Goal: Task Accomplishment & Management: Use online tool/utility

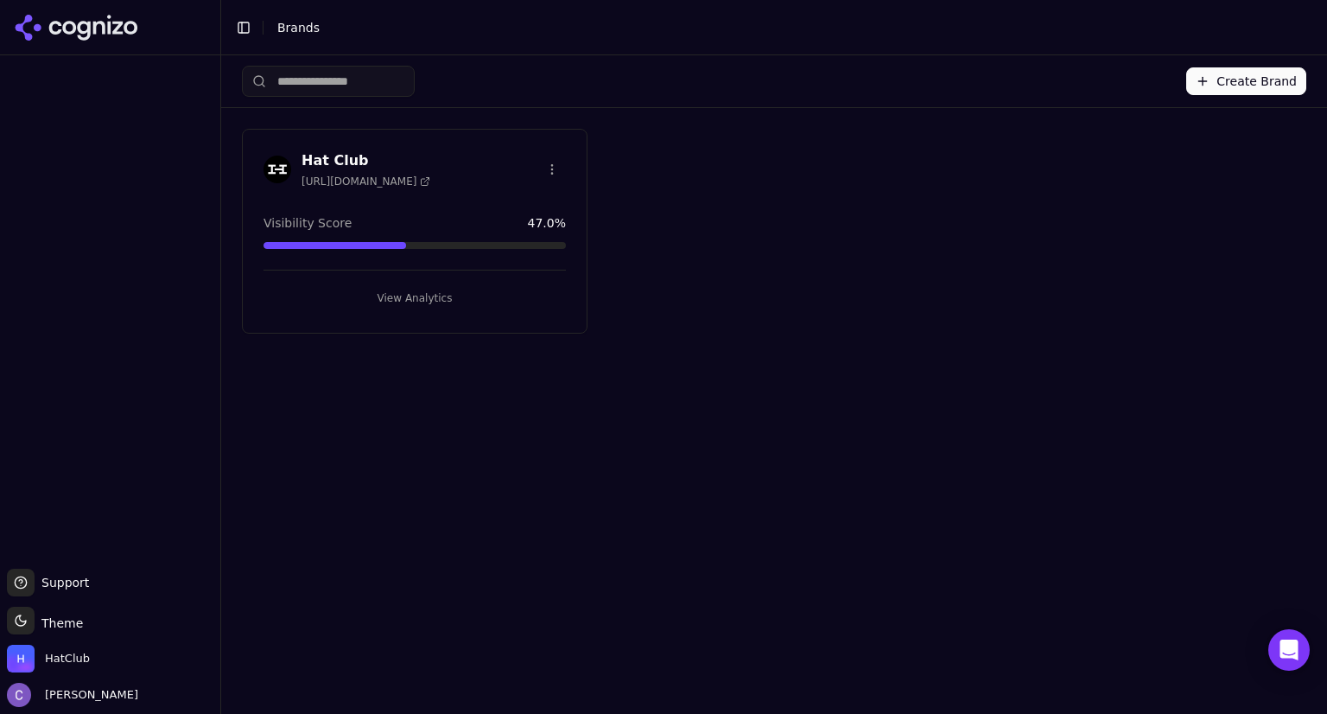
click at [469, 286] on button "View Analytics" at bounding box center [415, 298] width 302 height 28
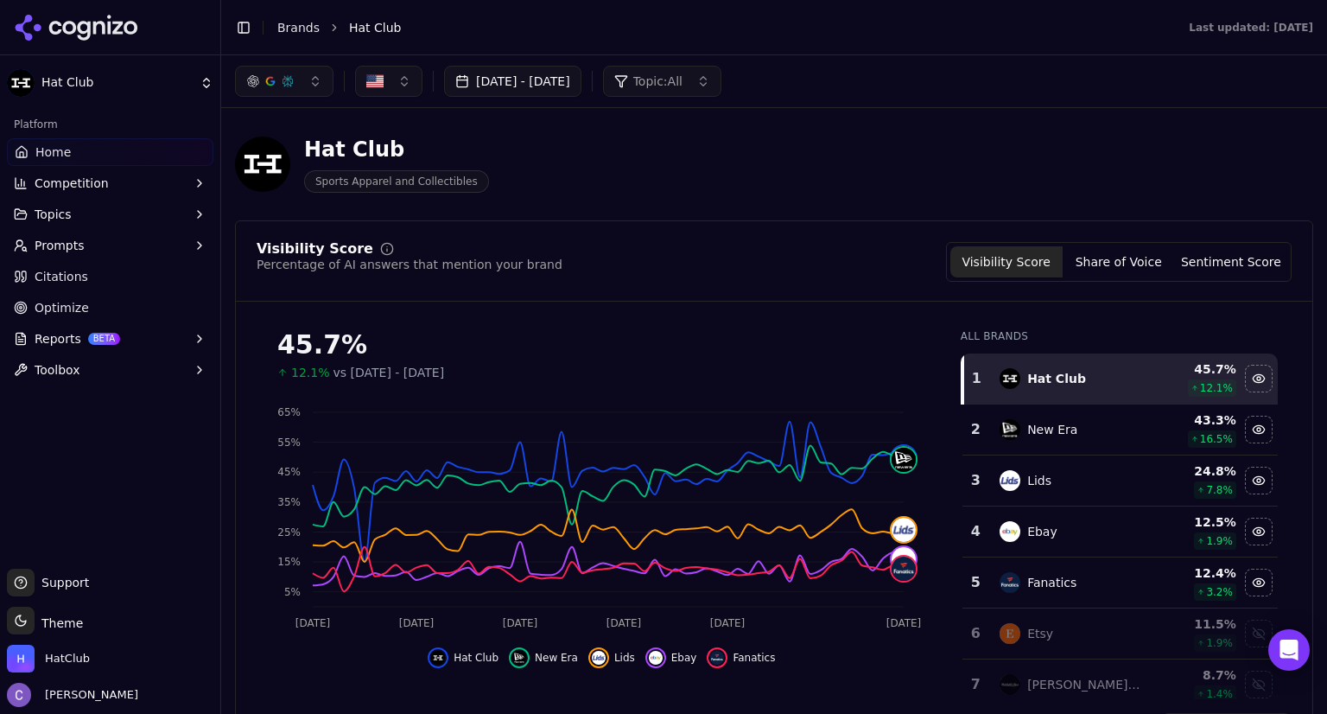
click at [582, 94] on button "[DATE] - [DATE]" at bounding box center [512, 81] width 137 height 31
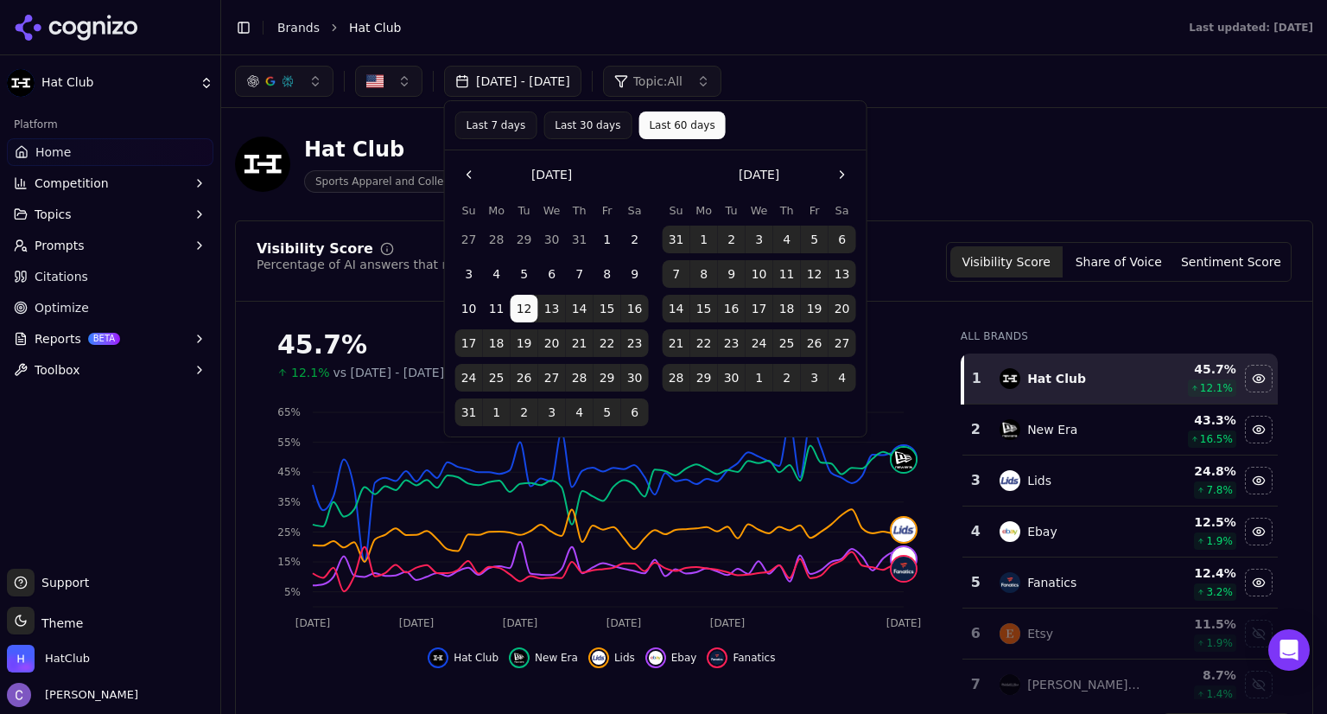
click at [668, 134] on button "Last 60 days" at bounding box center [682, 125] width 86 height 28
click at [909, 189] on div "Hat Club Sports Apparel and Collectibles" at bounding box center [622, 164] width 774 height 57
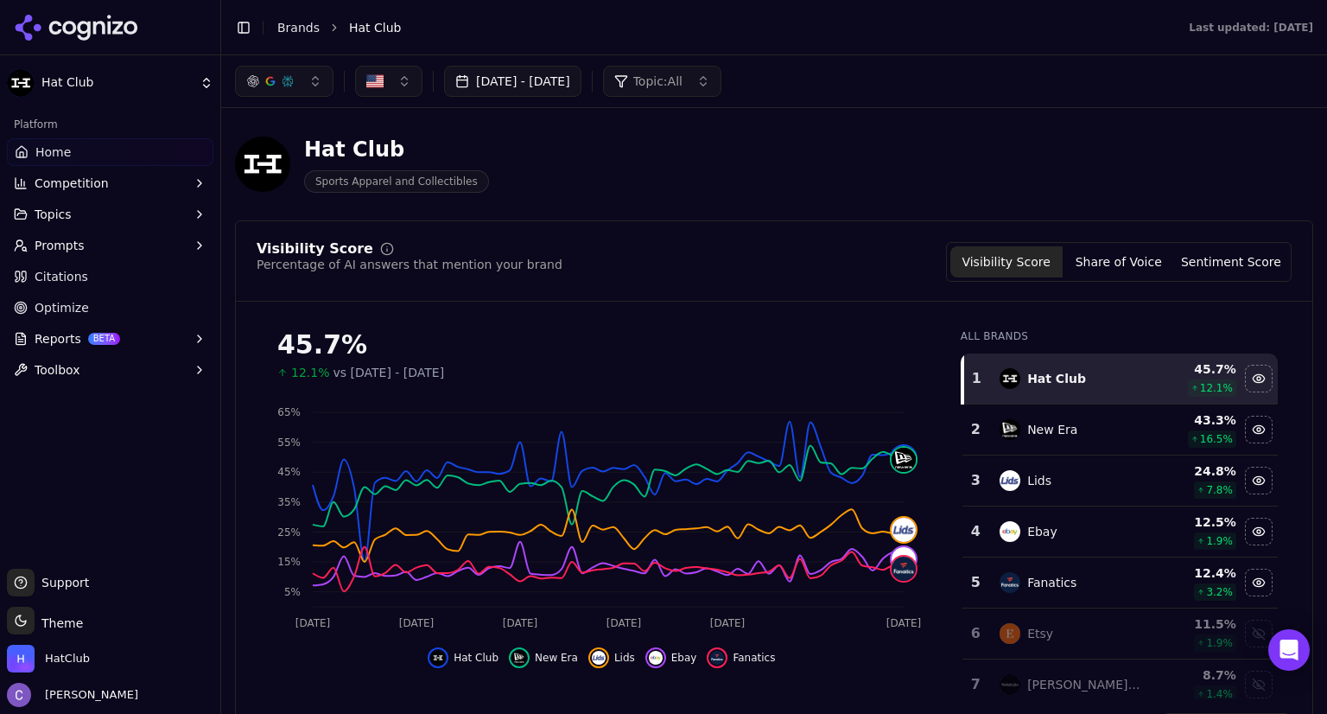
click at [87, 243] on button "Prompts" at bounding box center [110, 246] width 207 height 28
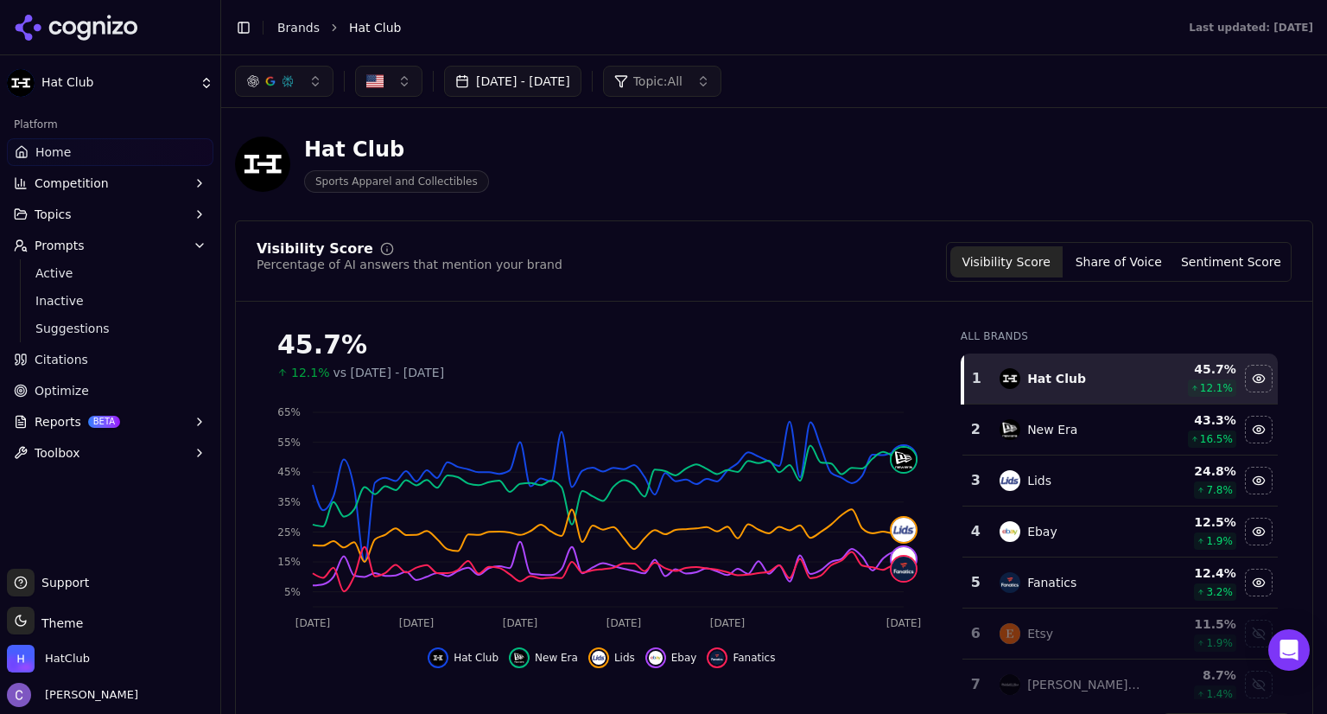
click at [55, 287] on ul "Active Inactive Suggestions" at bounding box center [111, 300] width 182 height 83
click at [61, 275] on span "Active" at bounding box center [110, 272] width 150 height 17
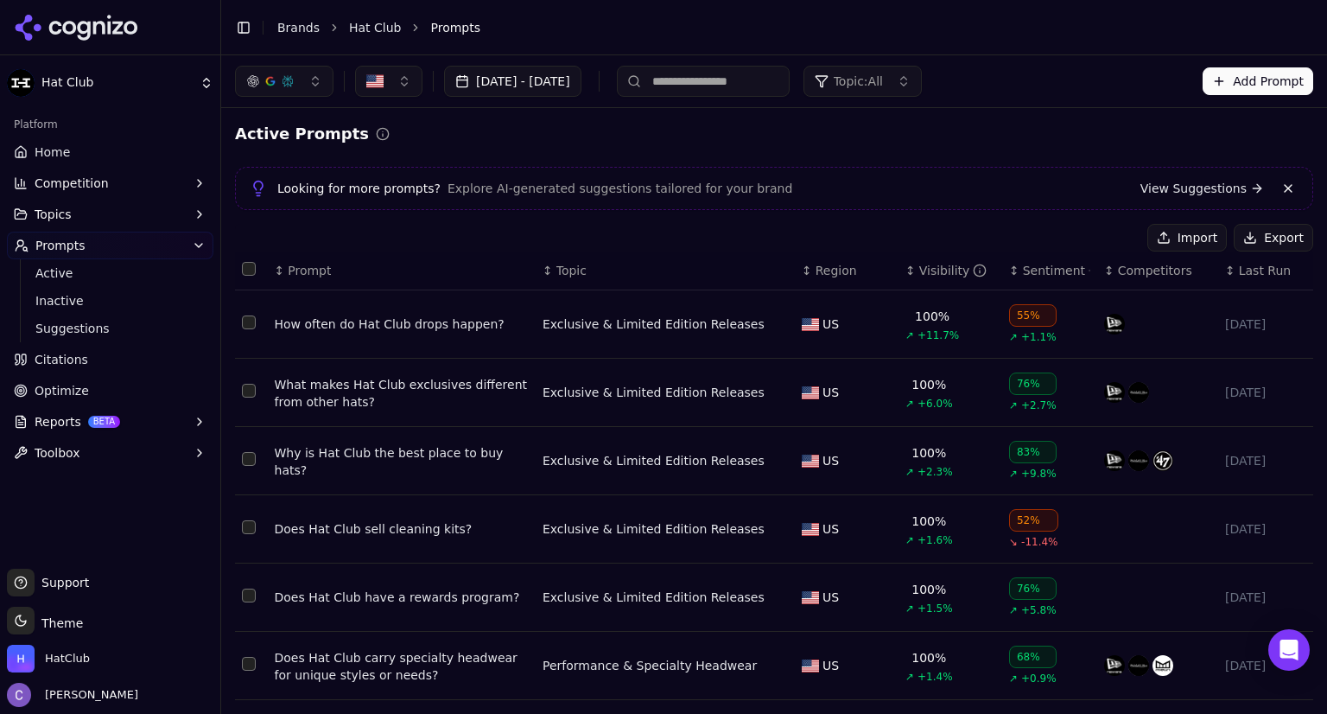
click at [906, 276] on div "↕ Visibility" at bounding box center [951, 270] width 90 height 17
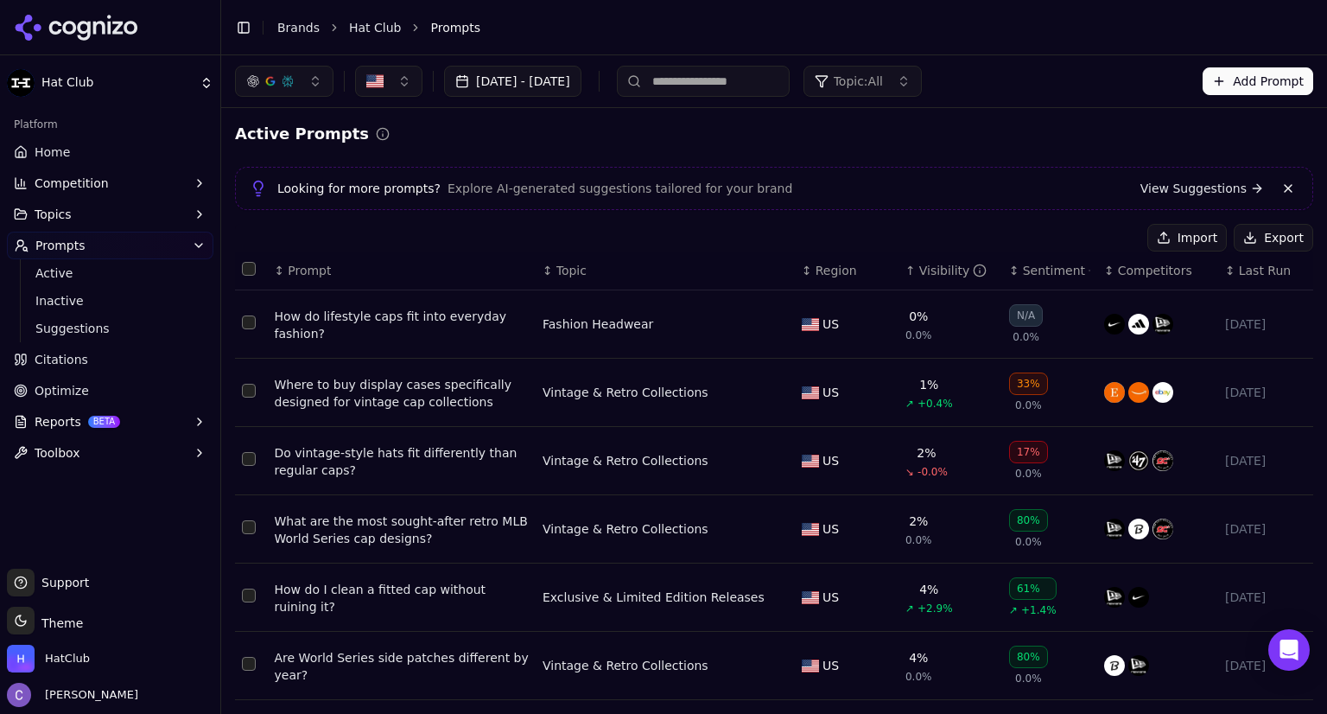
click at [74, 146] on link "Home" at bounding box center [110, 152] width 207 height 28
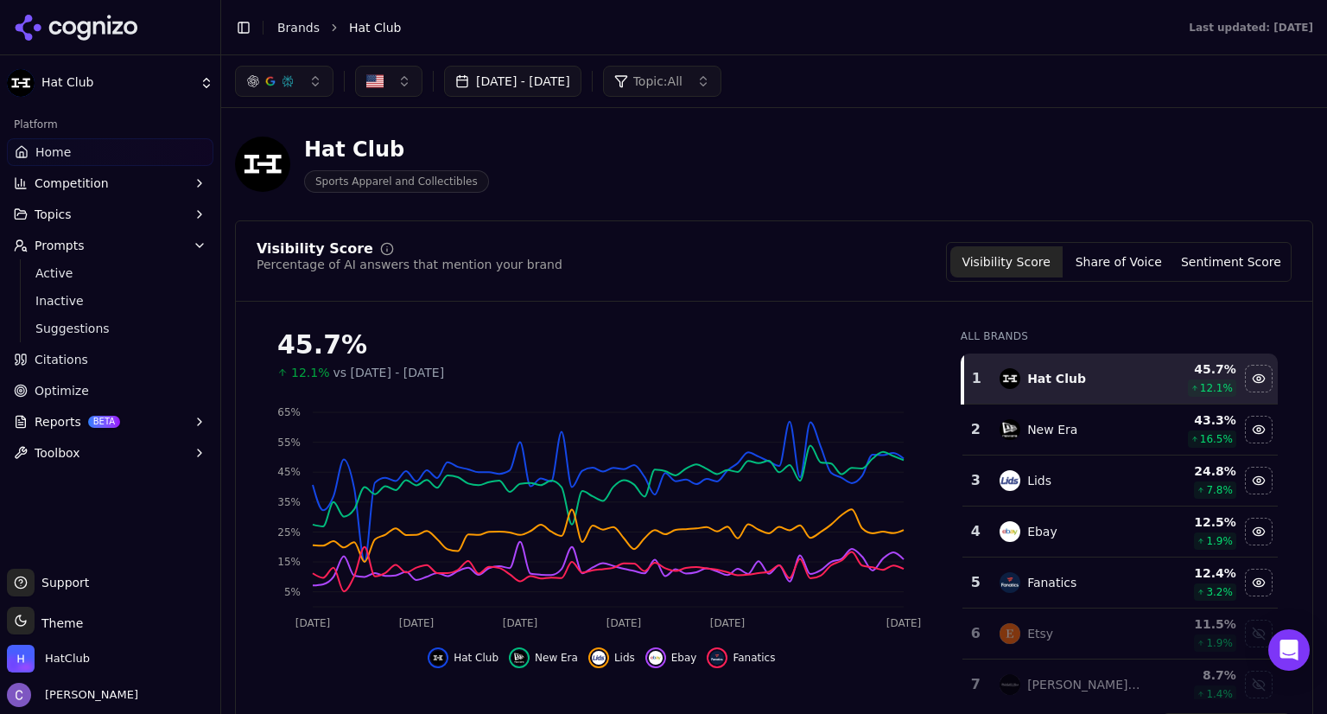
click at [311, 91] on button "button" at bounding box center [284, 81] width 99 height 31
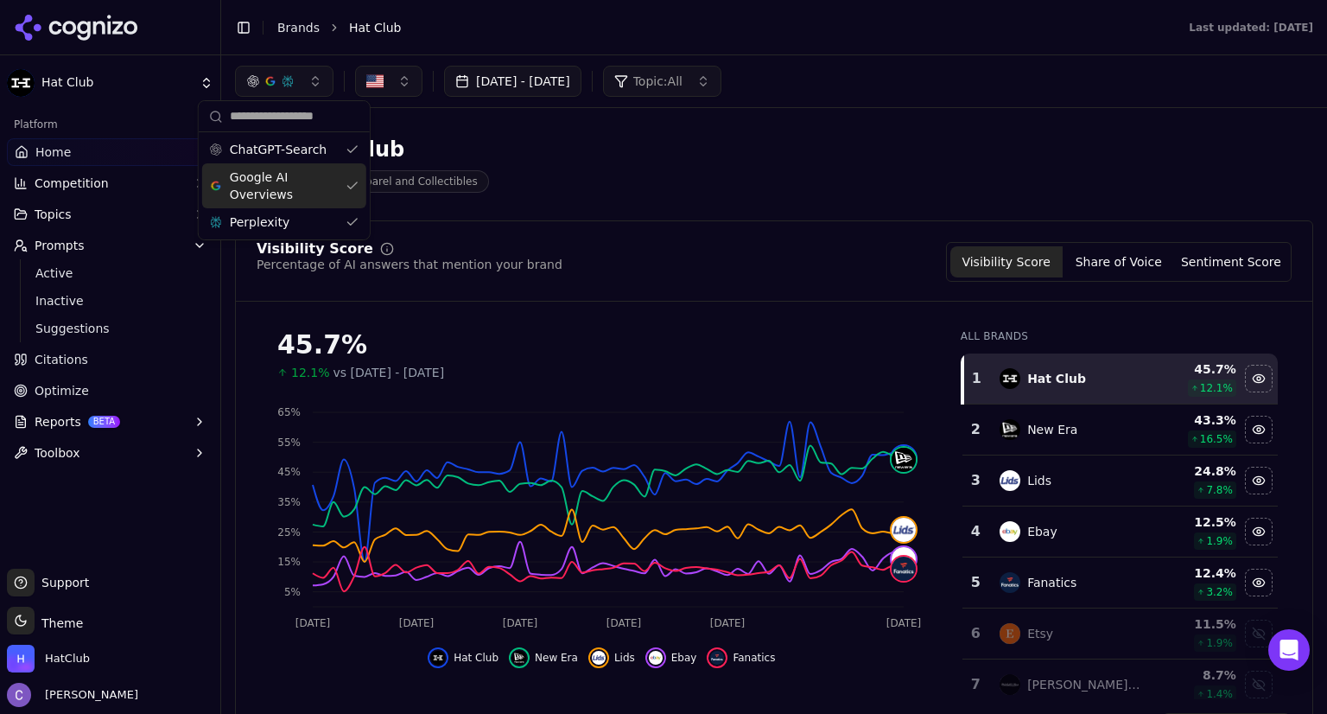
click at [347, 177] on div "Google AI Overviews" at bounding box center [284, 185] width 164 height 45
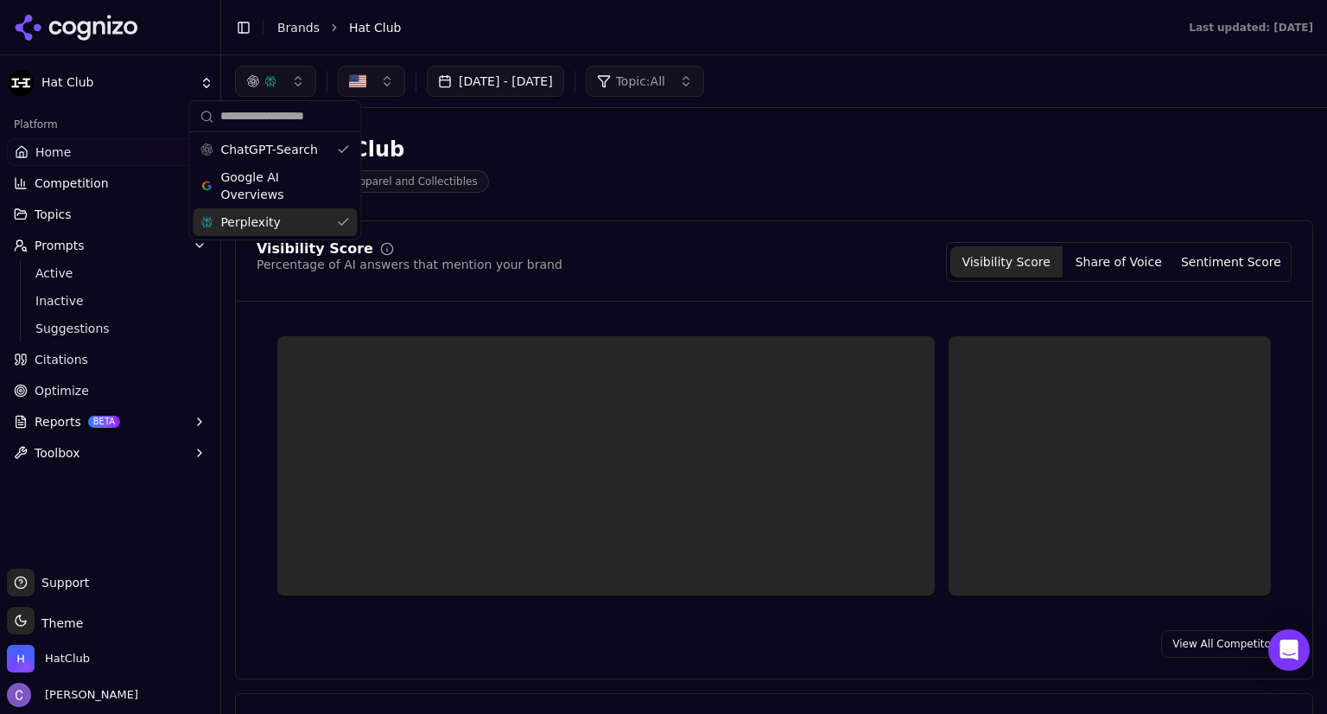
click at [347, 219] on div "Perplexity" at bounding box center [275, 222] width 164 height 28
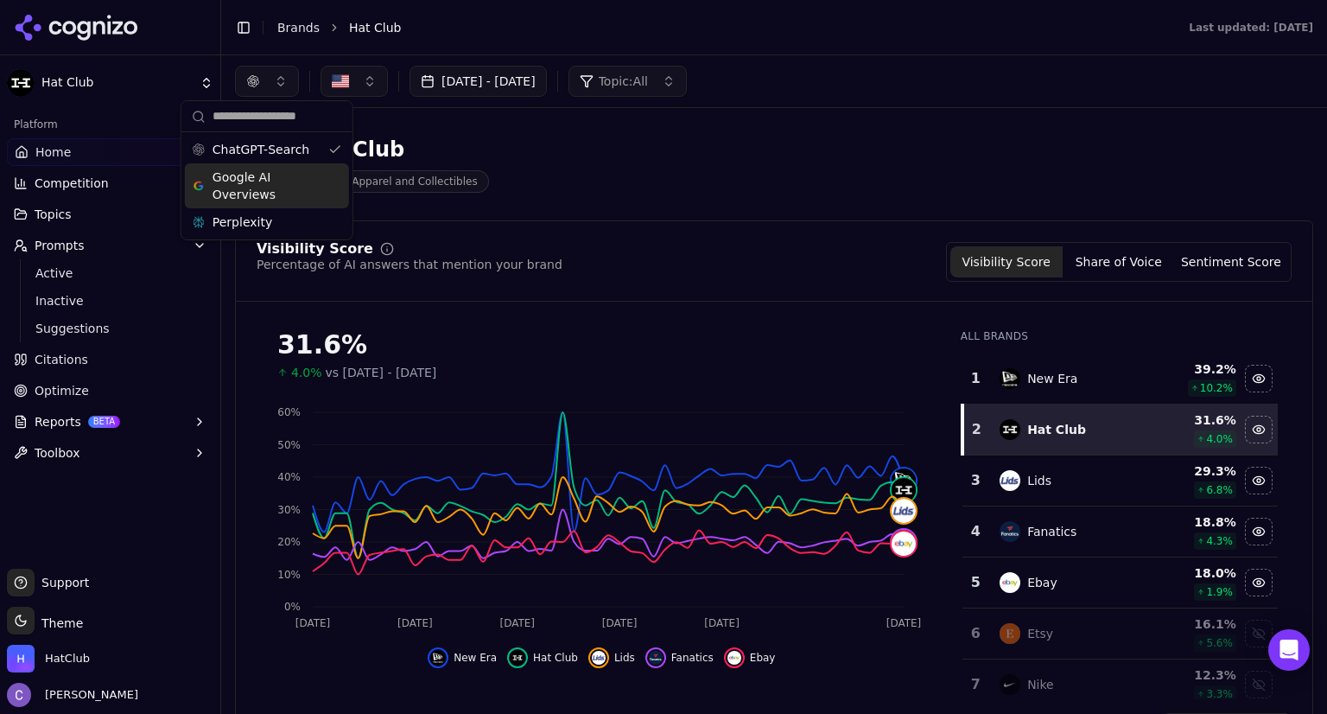
click at [337, 188] on div "Google AI Overviews" at bounding box center [267, 185] width 164 height 45
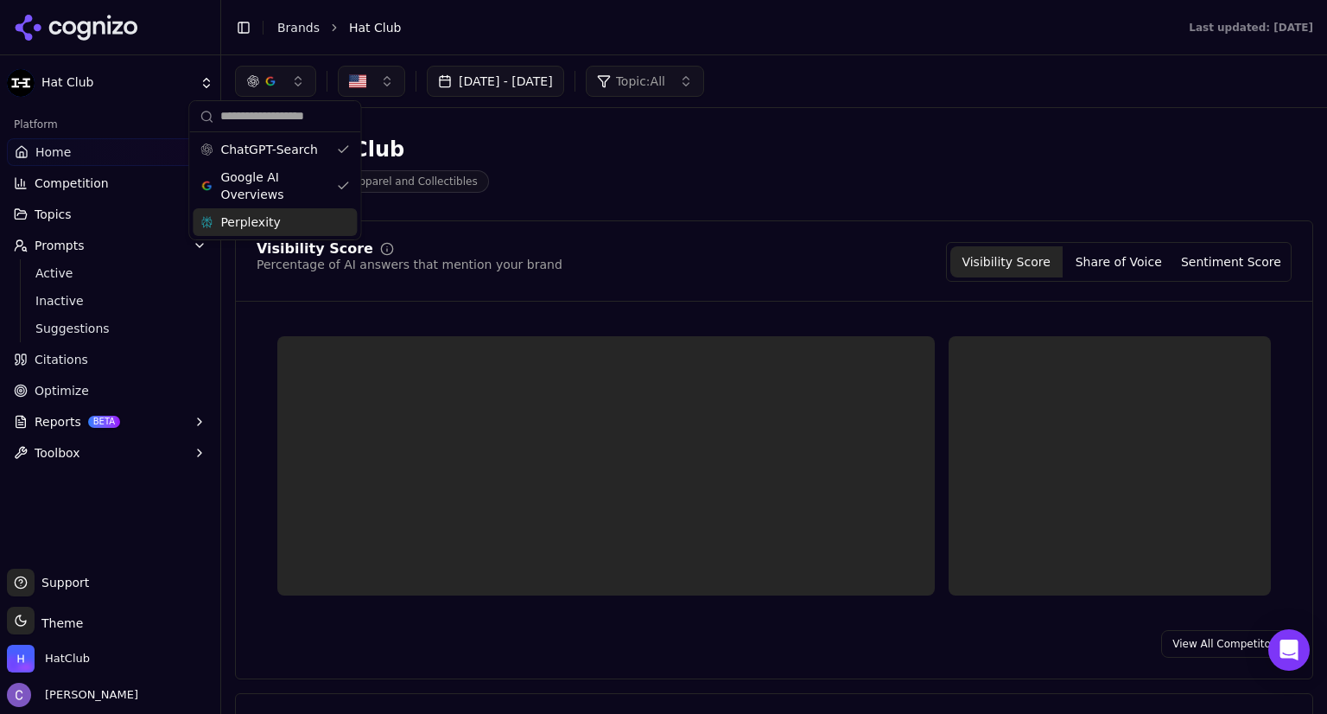
click at [339, 234] on div "Perplexity" at bounding box center [275, 222] width 164 height 28
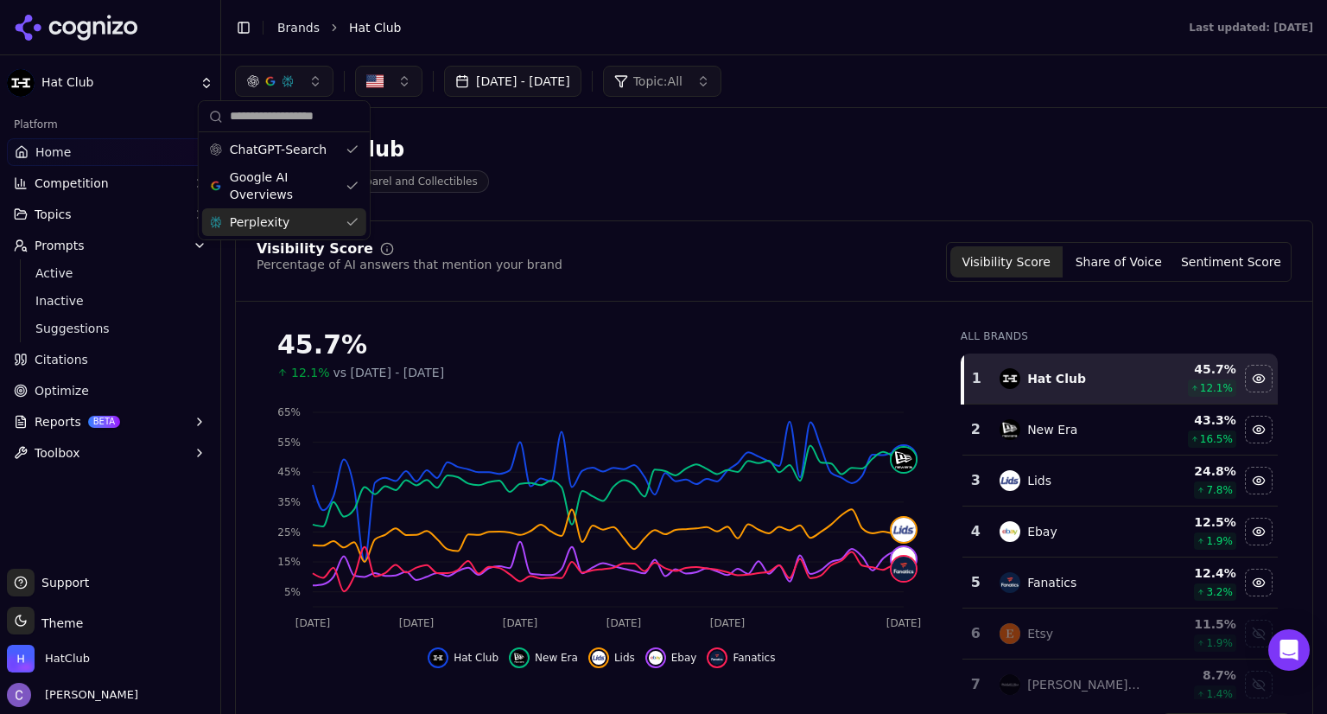
click at [632, 169] on div "Hat Club Sports Apparel and Collectibles" at bounding box center [622, 164] width 774 height 57
